Goal: Submit feedback/report problem: Submit feedback/report problem

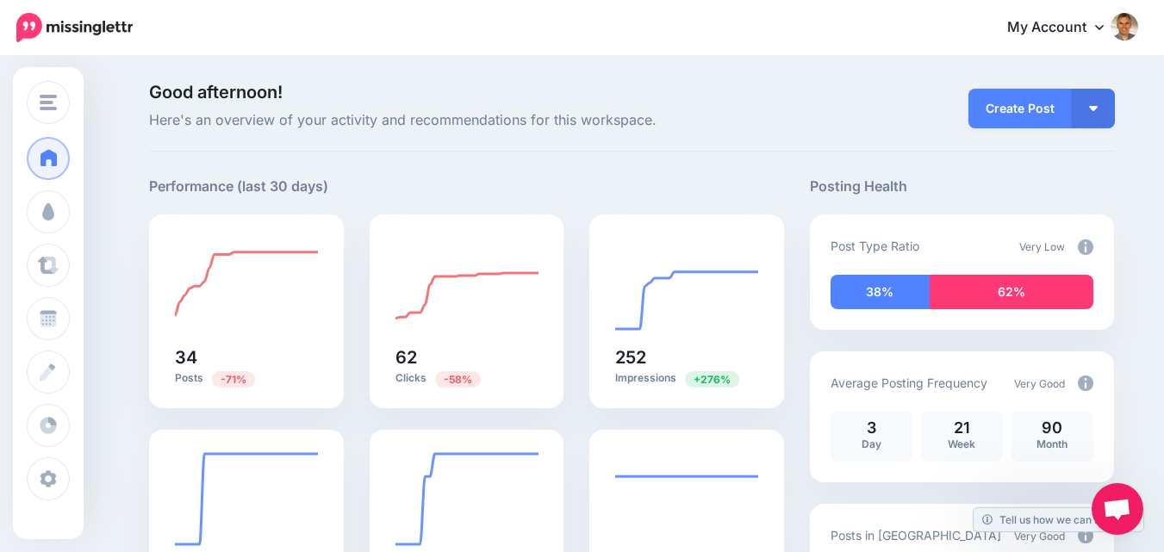
click at [1103, 22] on icon at bounding box center [1099, 27] width 9 height 14
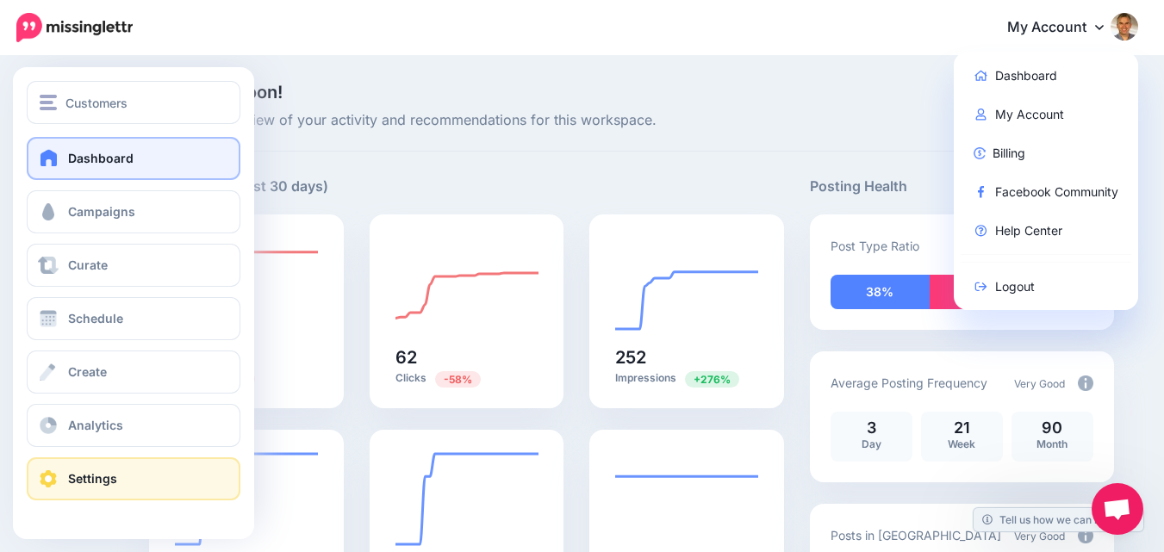
click at [66, 475] on link "Settings" at bounding box center [134, 478] width 214 height 43
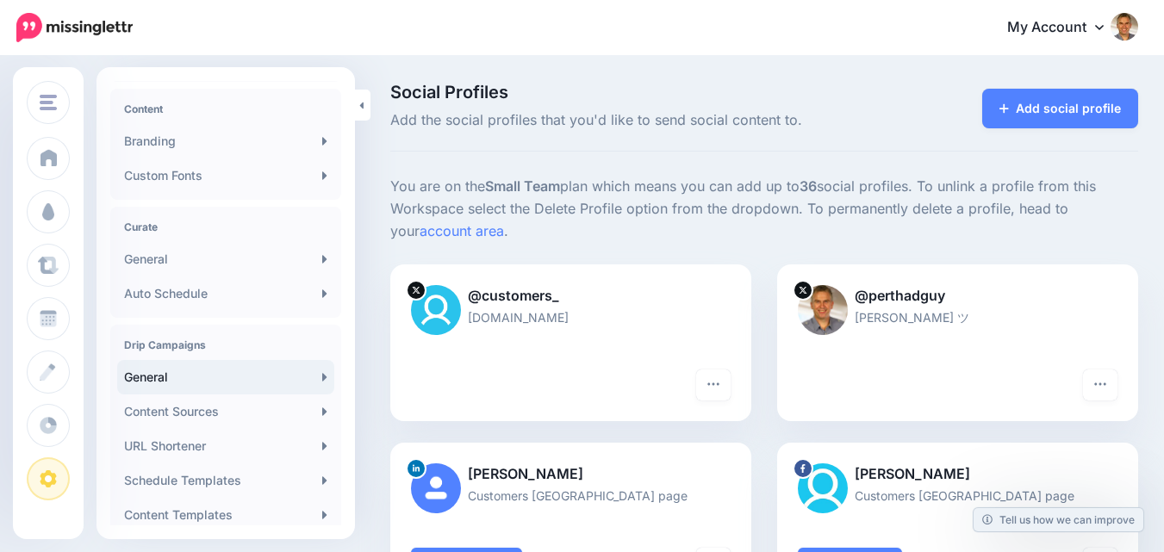
scroll to position [258, 0]
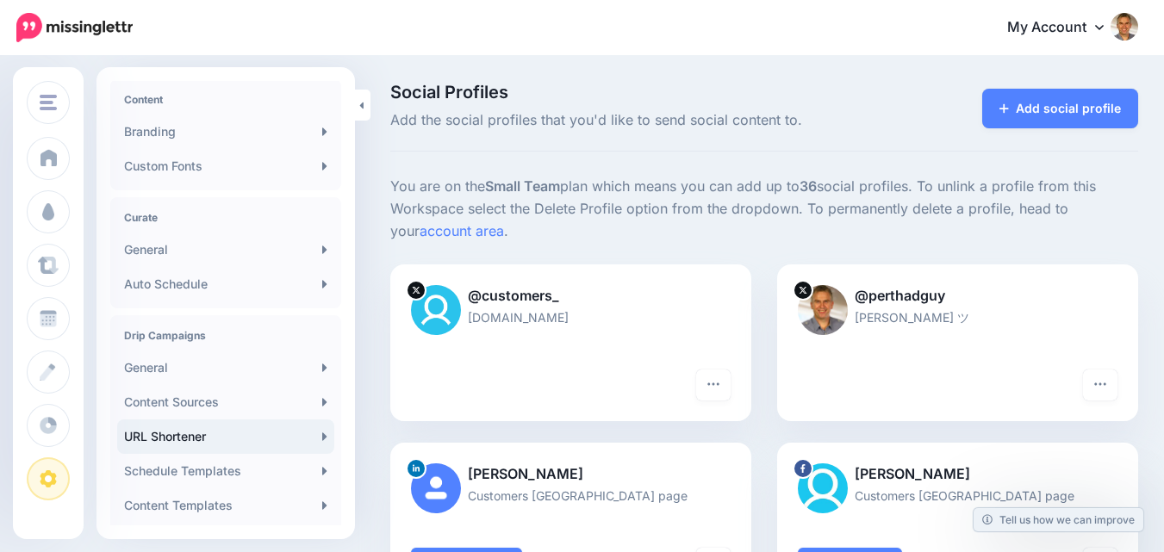
click at [313, 437] on link "URL Shortener" at bounding box center [225, 436] width 217 height 34
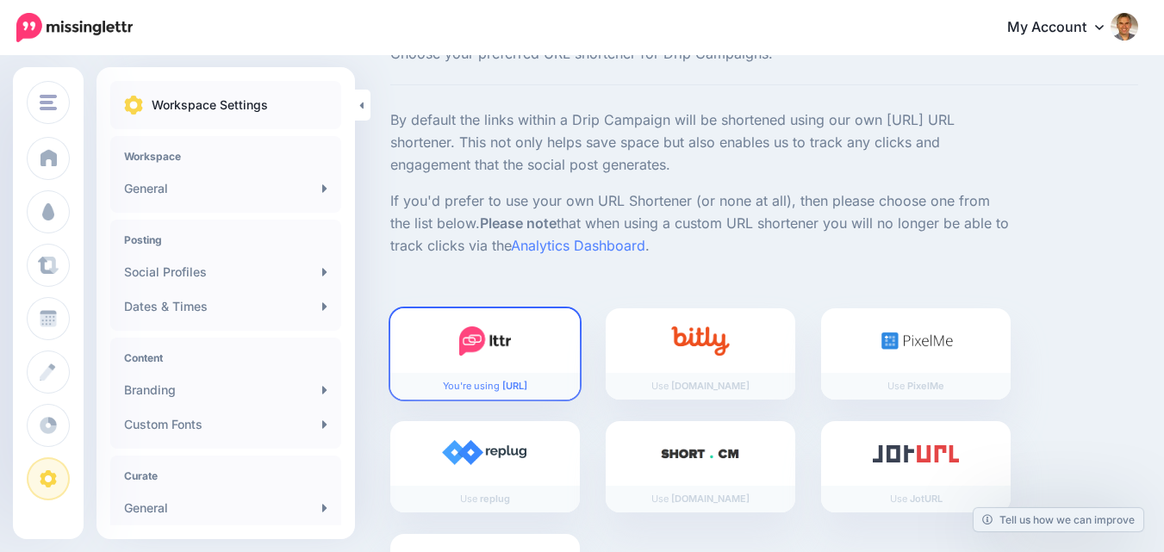
scroll to position [187, 0]
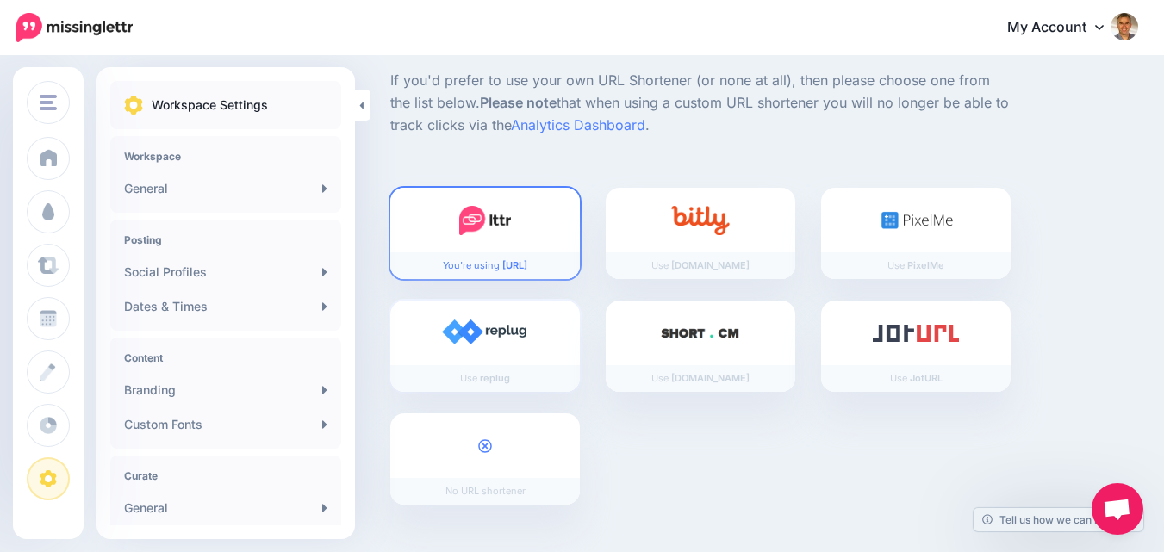
click at [506, 329] on img at bounding box center [485, 334] width 86 height 28
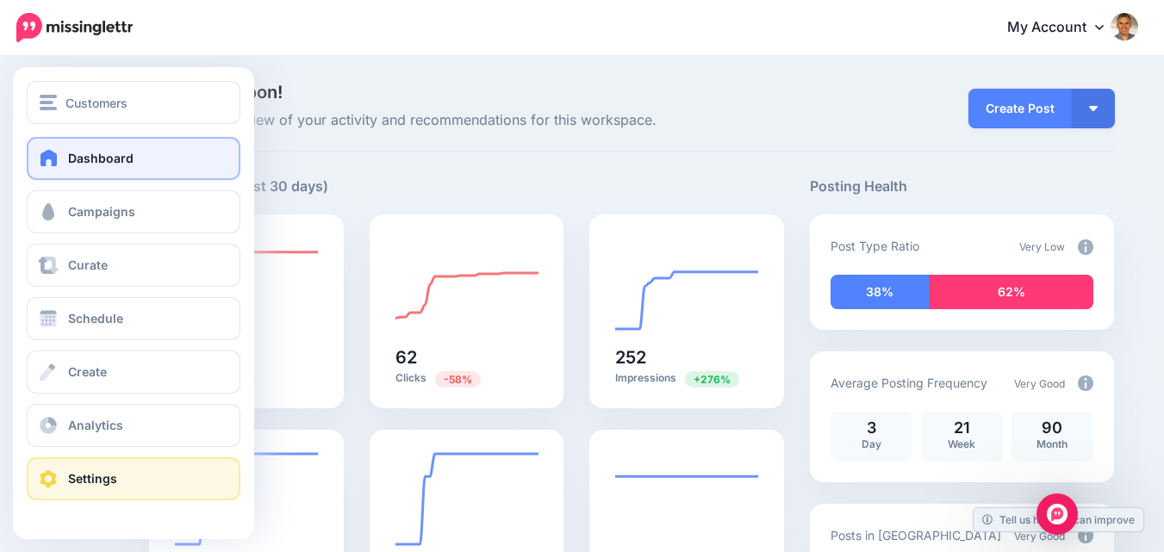
click at [55, 481] on span at bounding box center [48, 478] width 22 height 17
click at [85, 480] on span "Settings" at bounding box center [92, 478] width 49 height 15
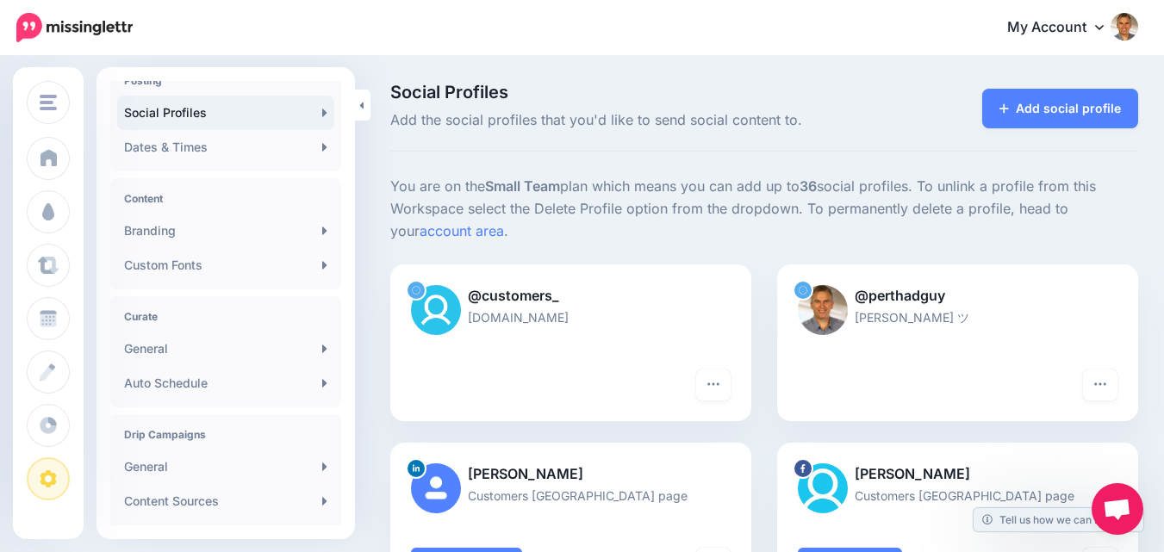
scroll to position [345, 0]
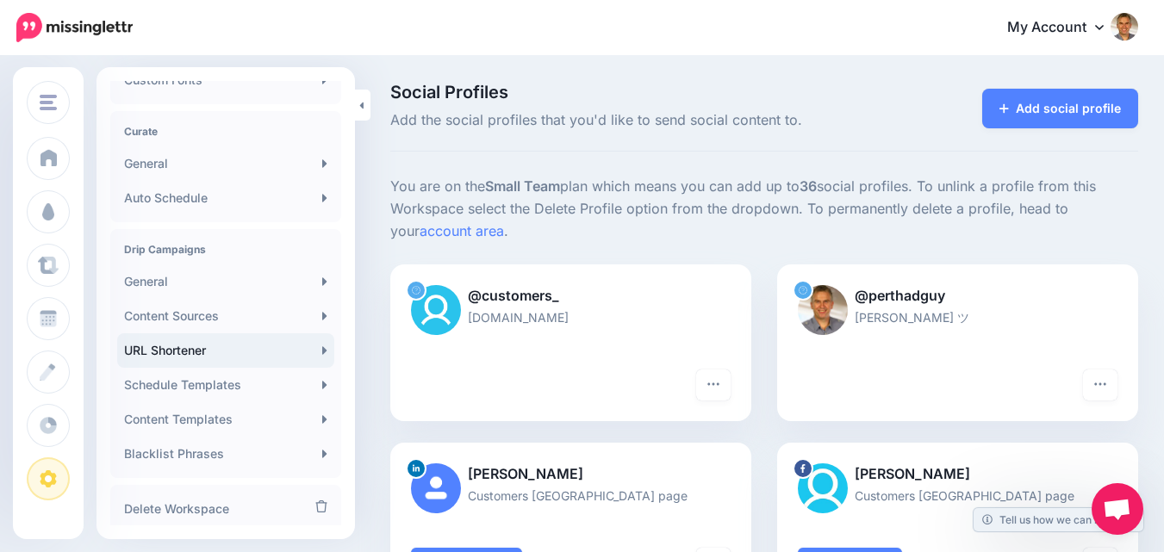
click at [322, 352] on icon at bounding box center [324, 350] width 4 height 8
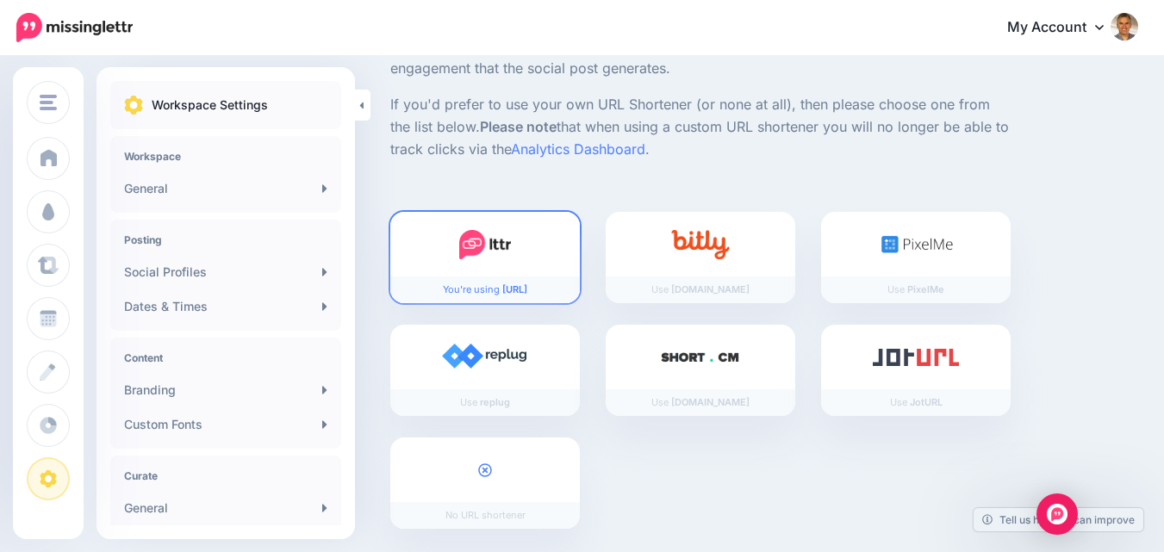
scroll to position [187, 0]
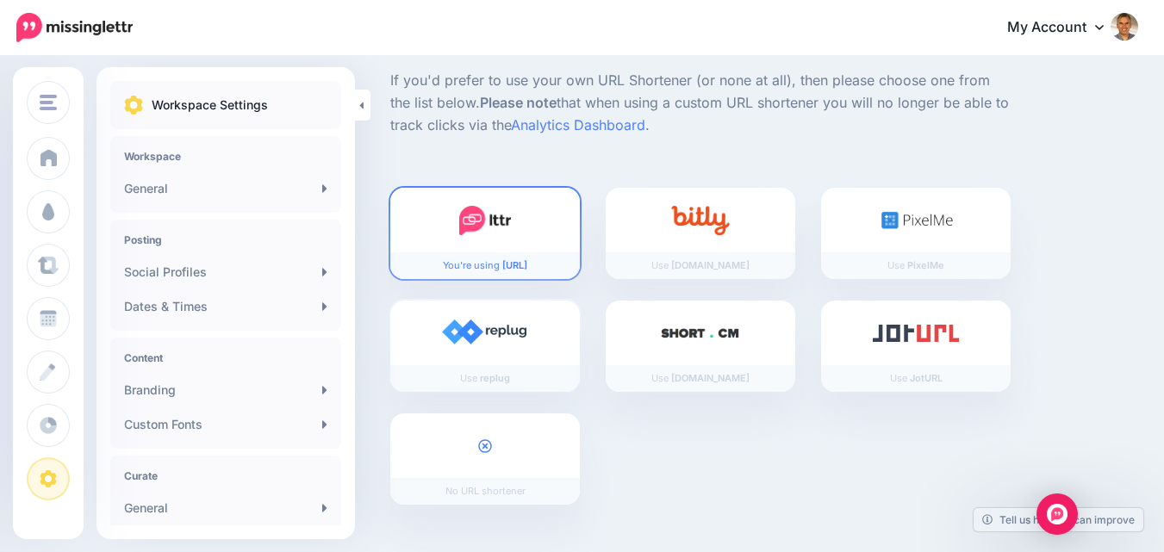
click at [520, 362] on div at bounding box center [484, 333] width 189 height 65
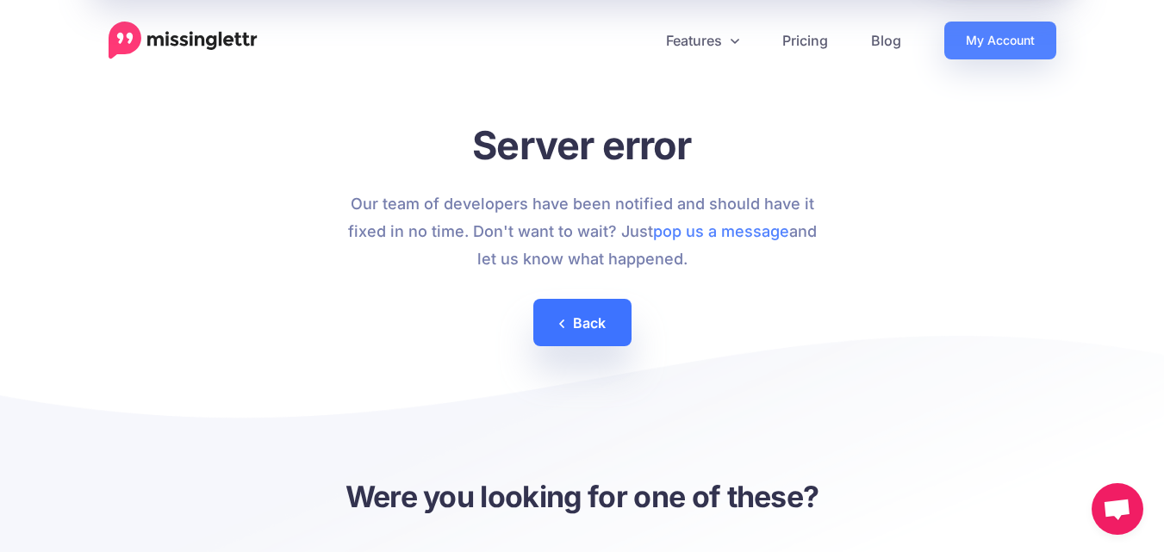
click at [582, 326] on link "Back" at bounding box center [582, 322] width 98 height 47
click at [601, 333] on link "Back" at bounding box center [582, 322] width 98 height 47
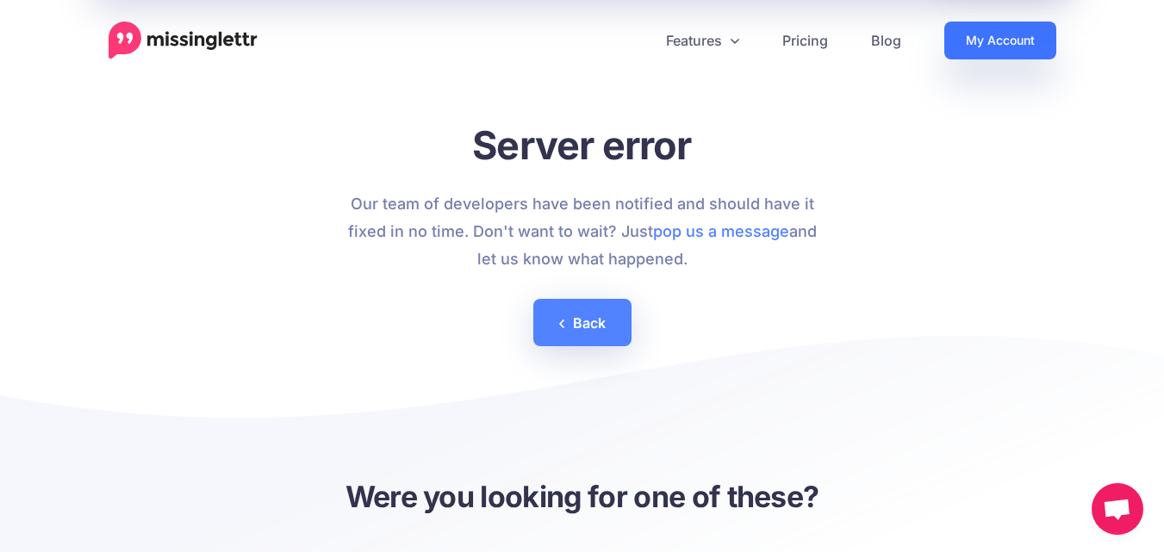
click at [1005, 40] on link "My Account" at bounding box center [1000, 41] width 112 height 38
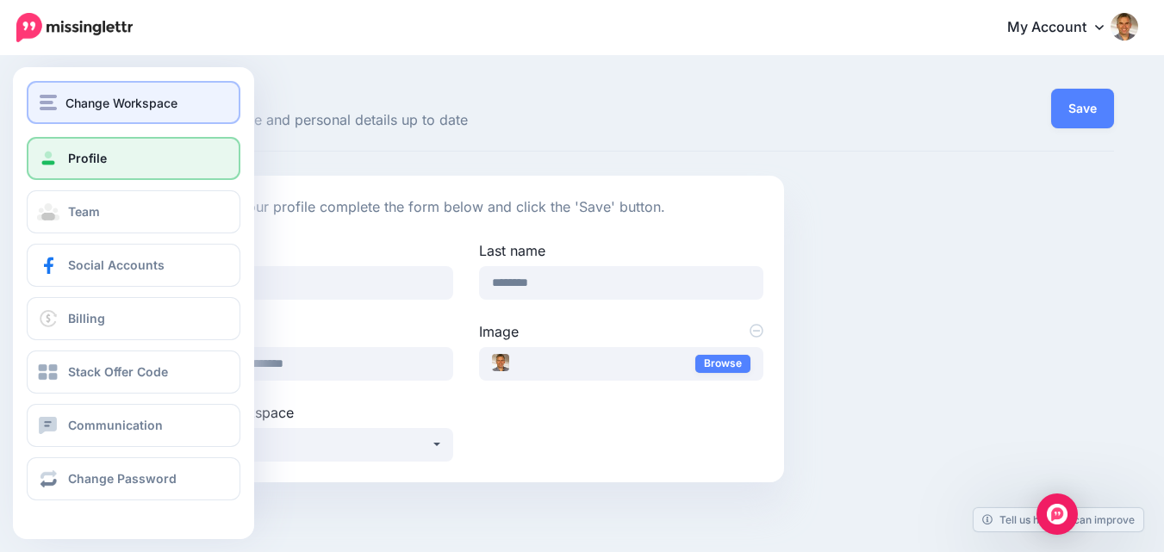
click at [54, 90] on button "Change Workspace" at bounding box center [134, 102] width 214 height 43
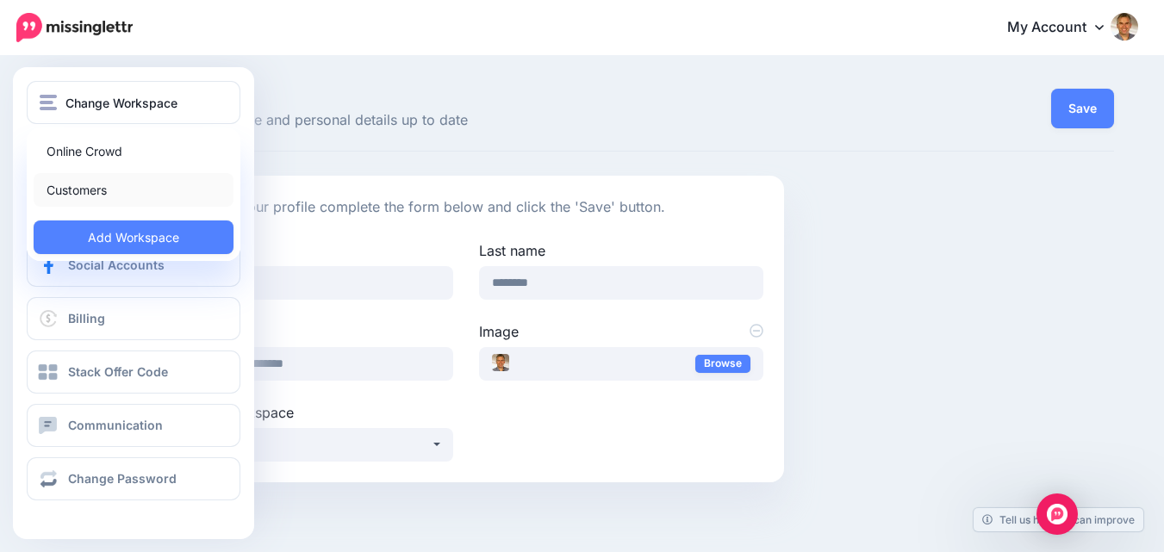
click at [68, 183] on link "Customers" at bounding box center [134, 190] width 200 height 34
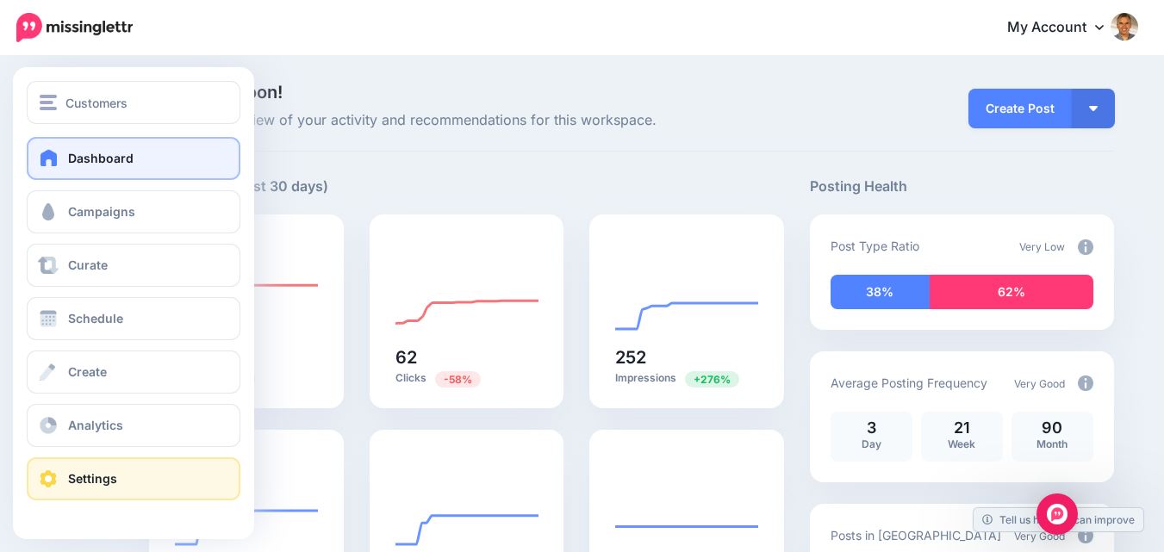
click at [78, 481] on span "Settings" at bounding box center [92, 478] width 49 height 15
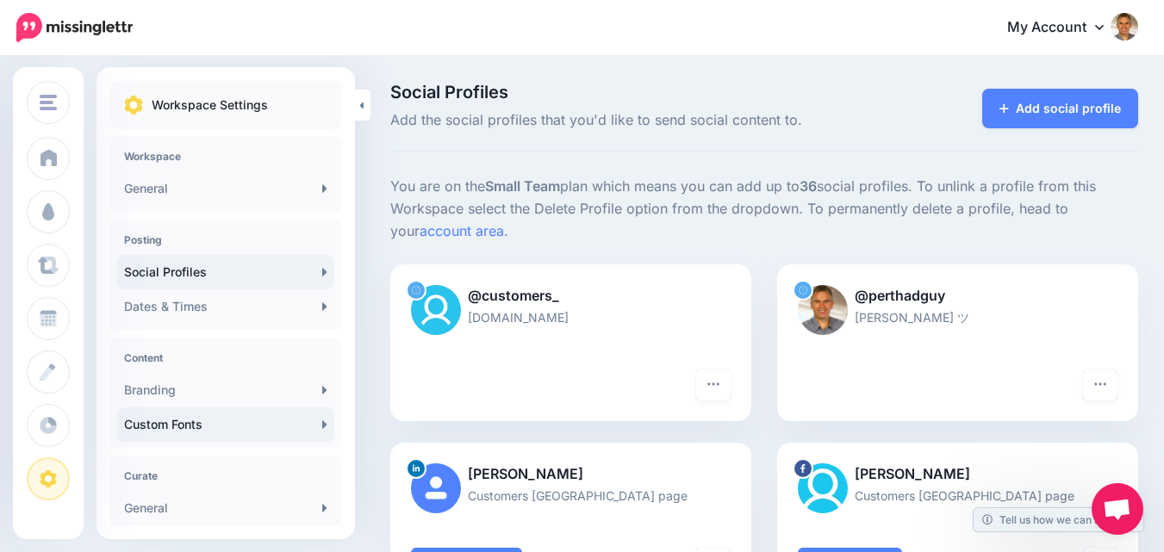
scroll to position [345, 0]
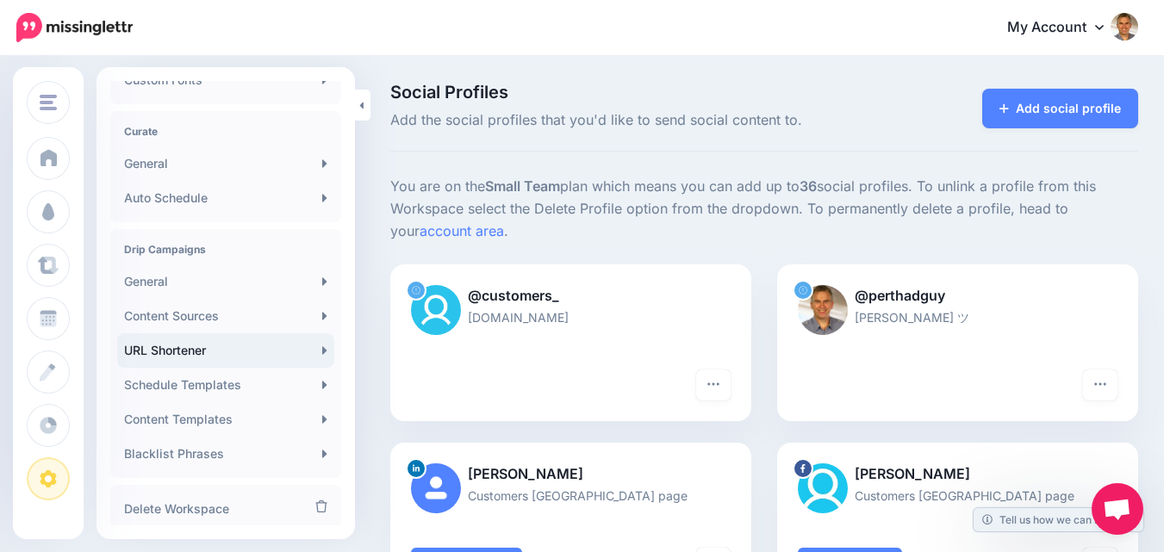
click at [322, 348] on icon at bounding box center [324, 351] width 5 height 14
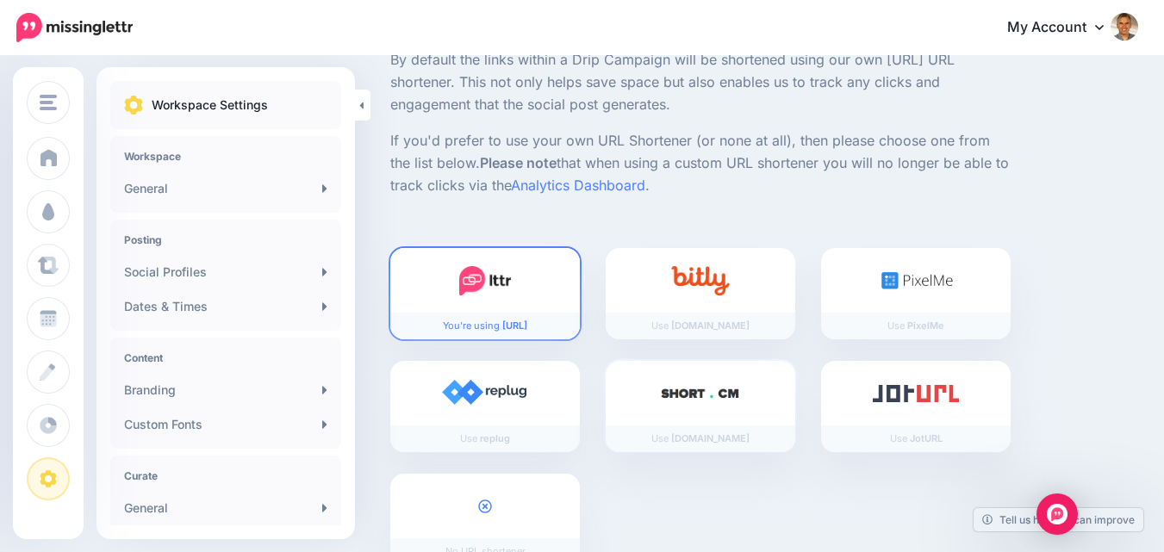
scroll to position [187, 0]
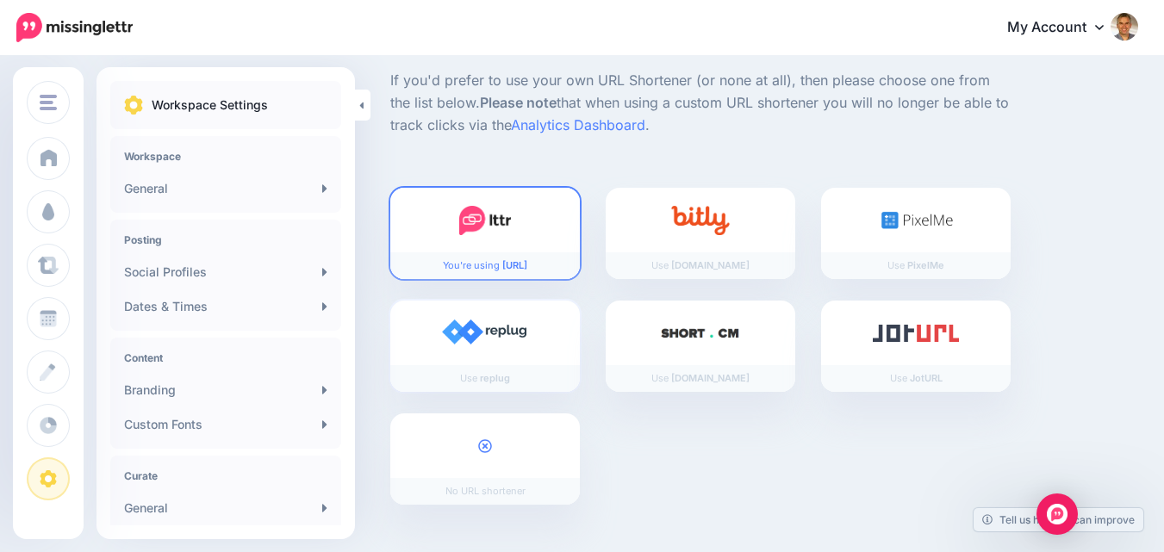
click at [520, 333] on img at bounding box center [485, 334] width 86 height 28
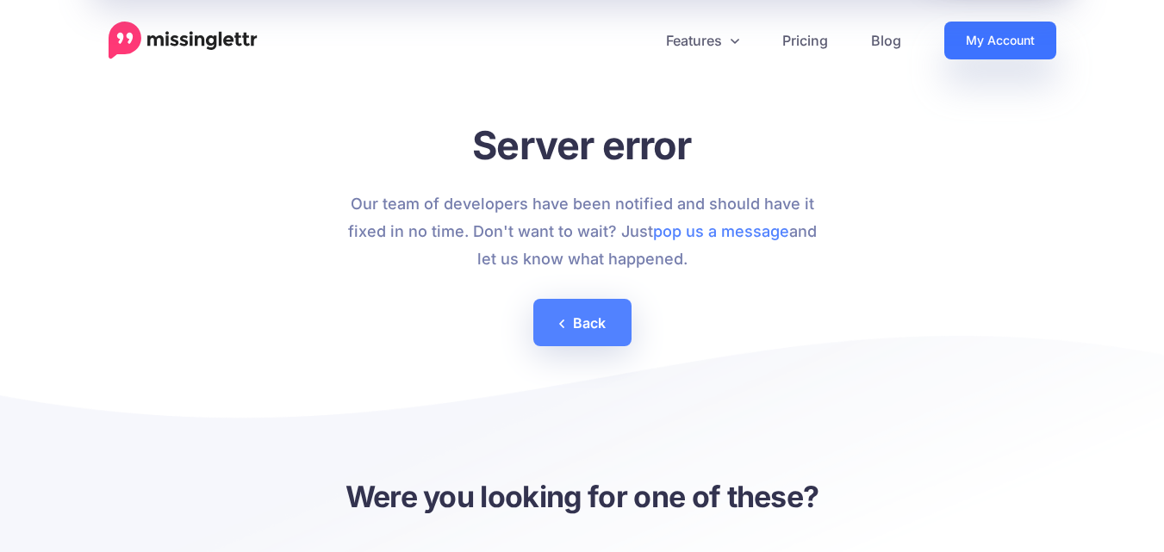
click at [985, 47] on link "My Account" at bounding box center [1000, 41] width 112 height 38
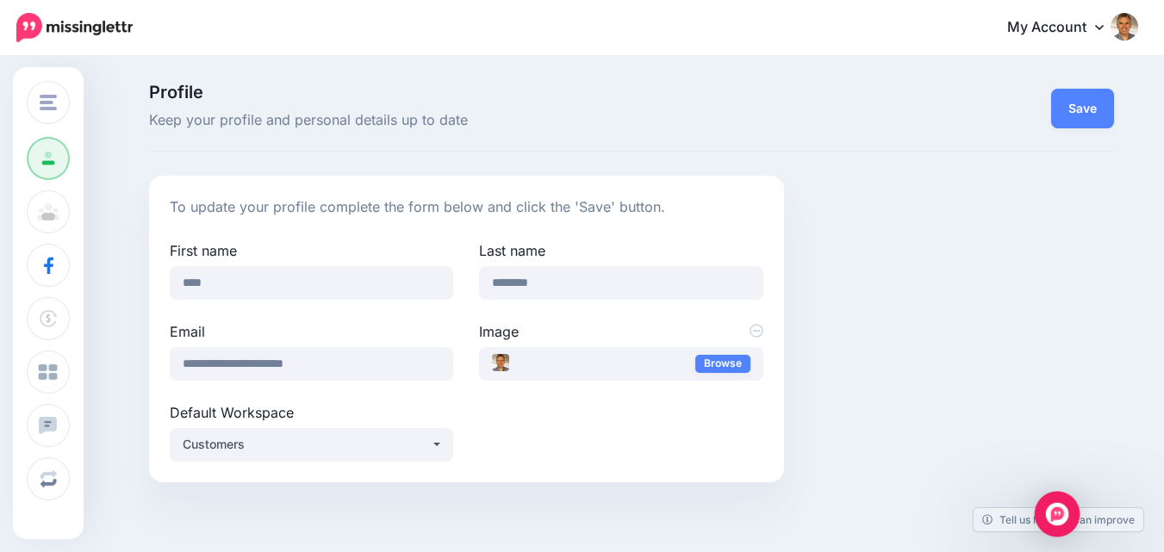
click at [1050, 520] on img "Open Intercom Messenger" at bounding box center [1057, 514] width 22 height 22
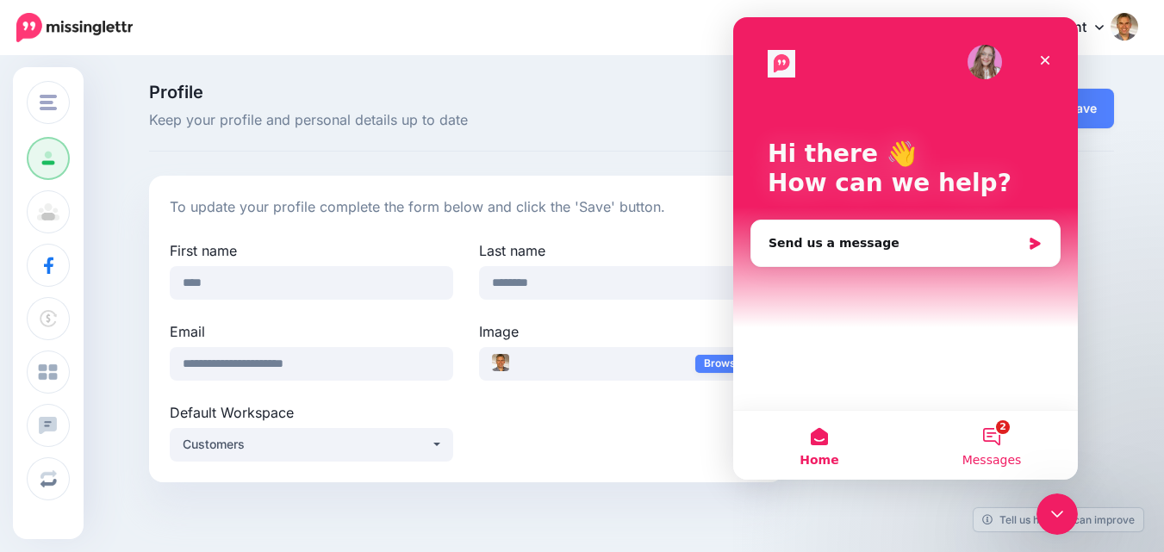
click at [1009, 454] on span "Messages" at bounding box center [991, 460] width 59 height 12
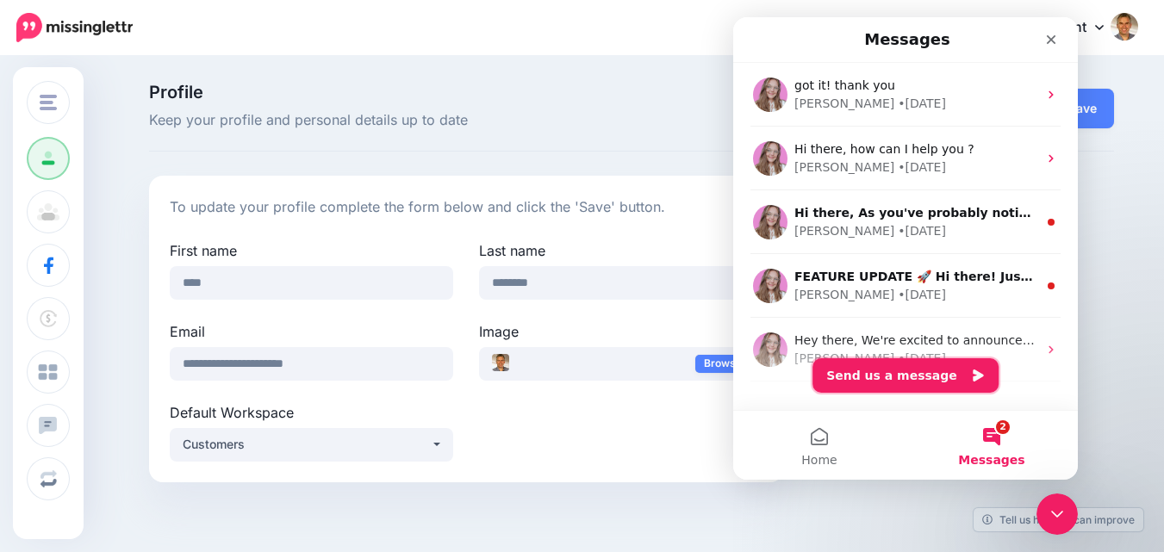
click at [954, 376] on button "Send us a message" at bounding box center [905, 375] width 186 height 34
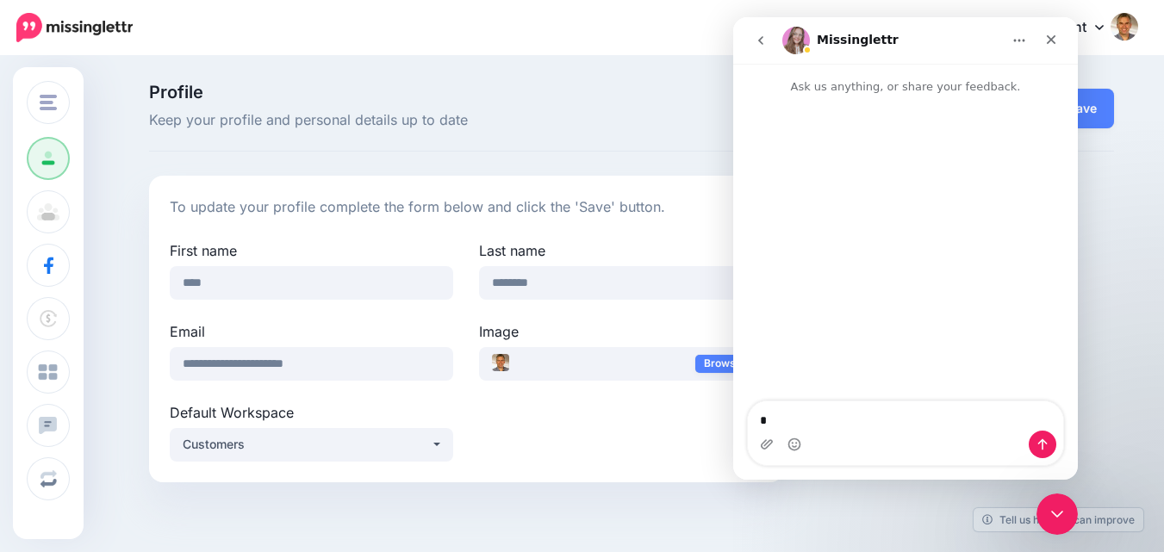
type textarea "**"
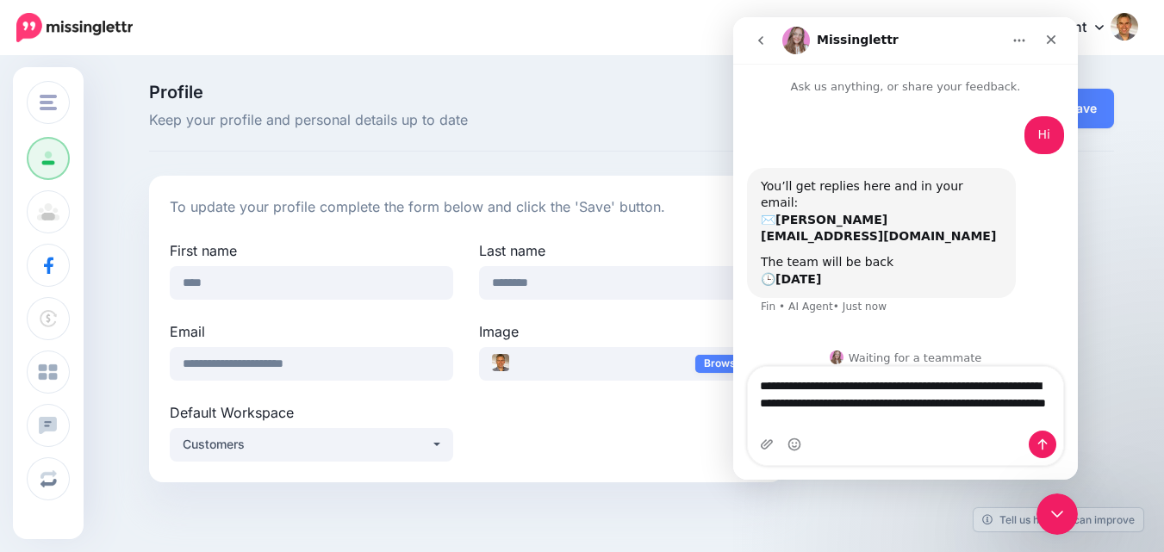
click at [1013, 384] on textarea "**********" at bounding box center [905, 399] width 315 height 64
drag, startPoint x: 1011, startPoint y: 384, endPoint x: 1063, endPoint y: 431, distance: 69.5
click at [1063, 431] on div "**********" at bounding box center [905, 416] width 317 height 100
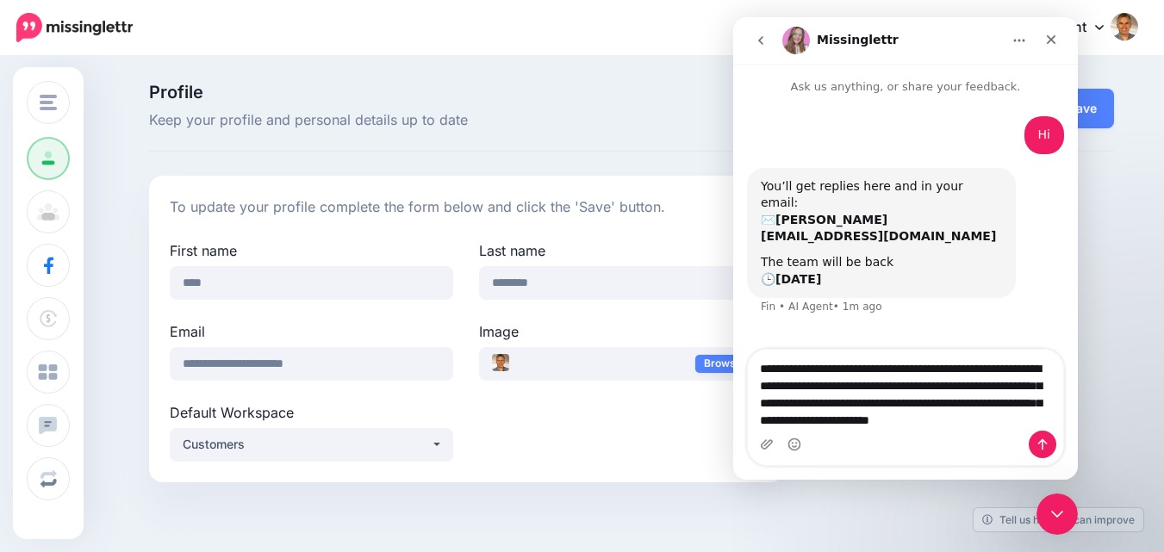
scroll to position [34, 0]
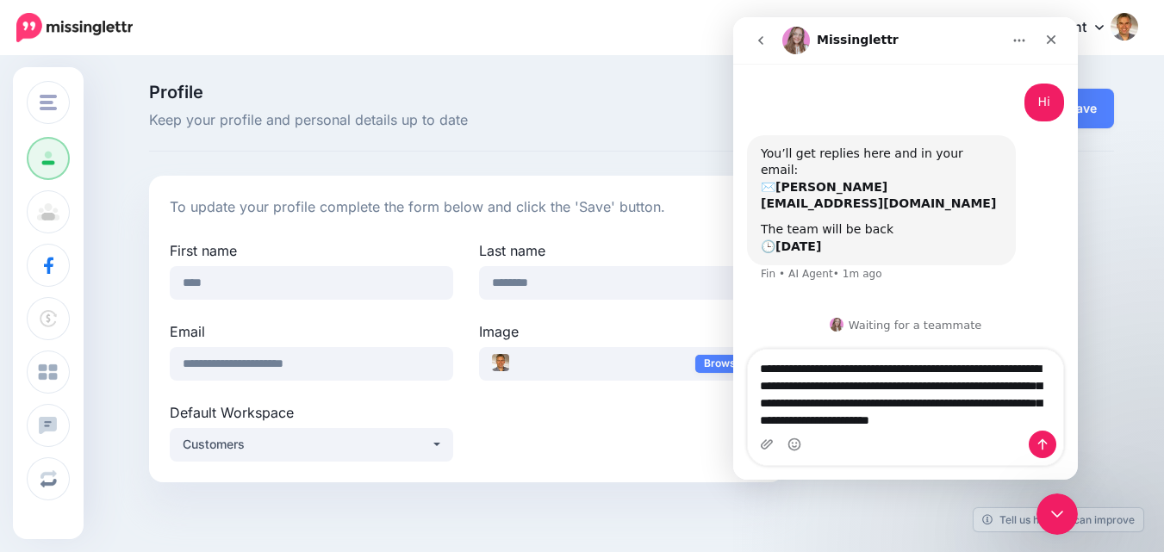
type textarea "**********"
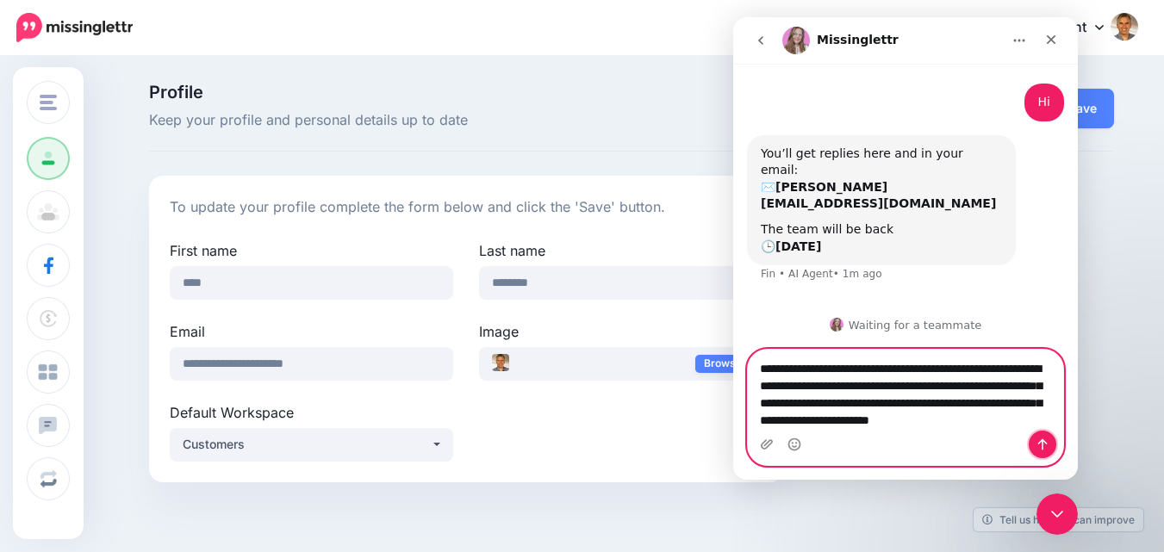
click at [1041, 442] on icon "Send a message…" at bounding box center [1042, 445] width 14 height 14
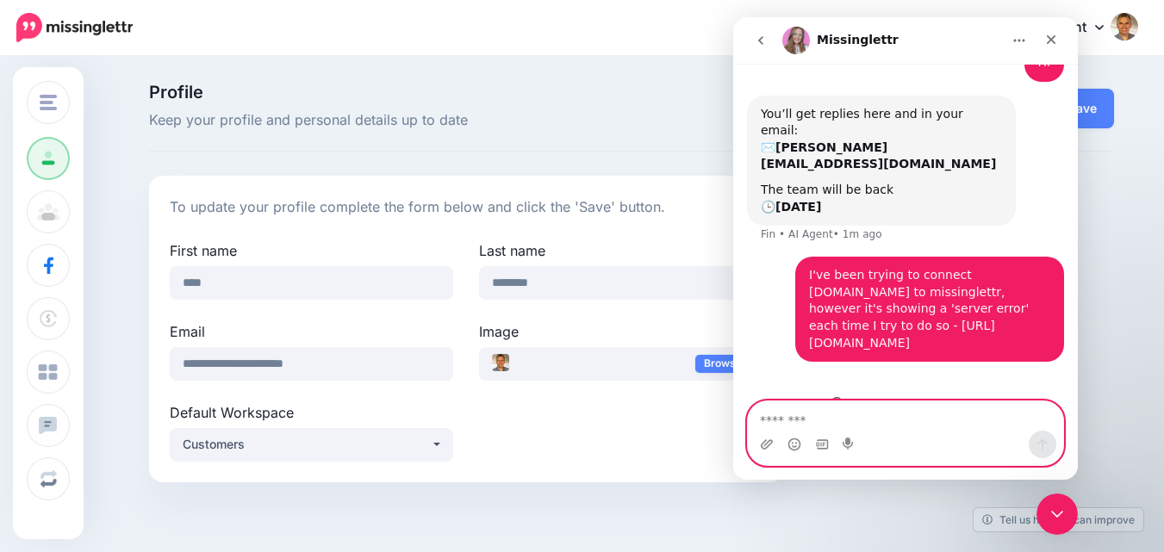
scroll to position [84, 0]
